Goal: Navigation & Orientation: Find specific page/section

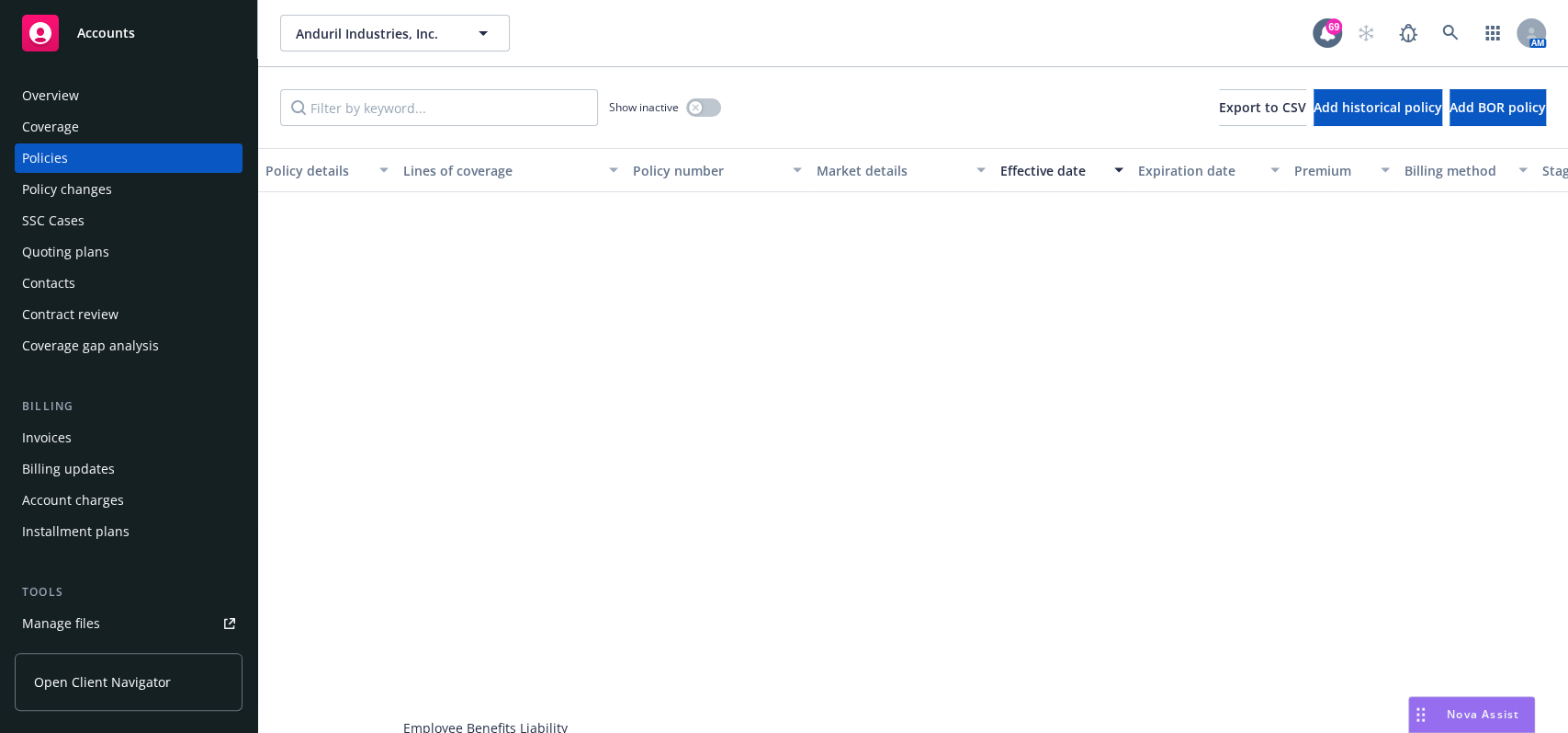
scroll to position [613, 0]
